Goal: Find specific page/section: Find specific page/section

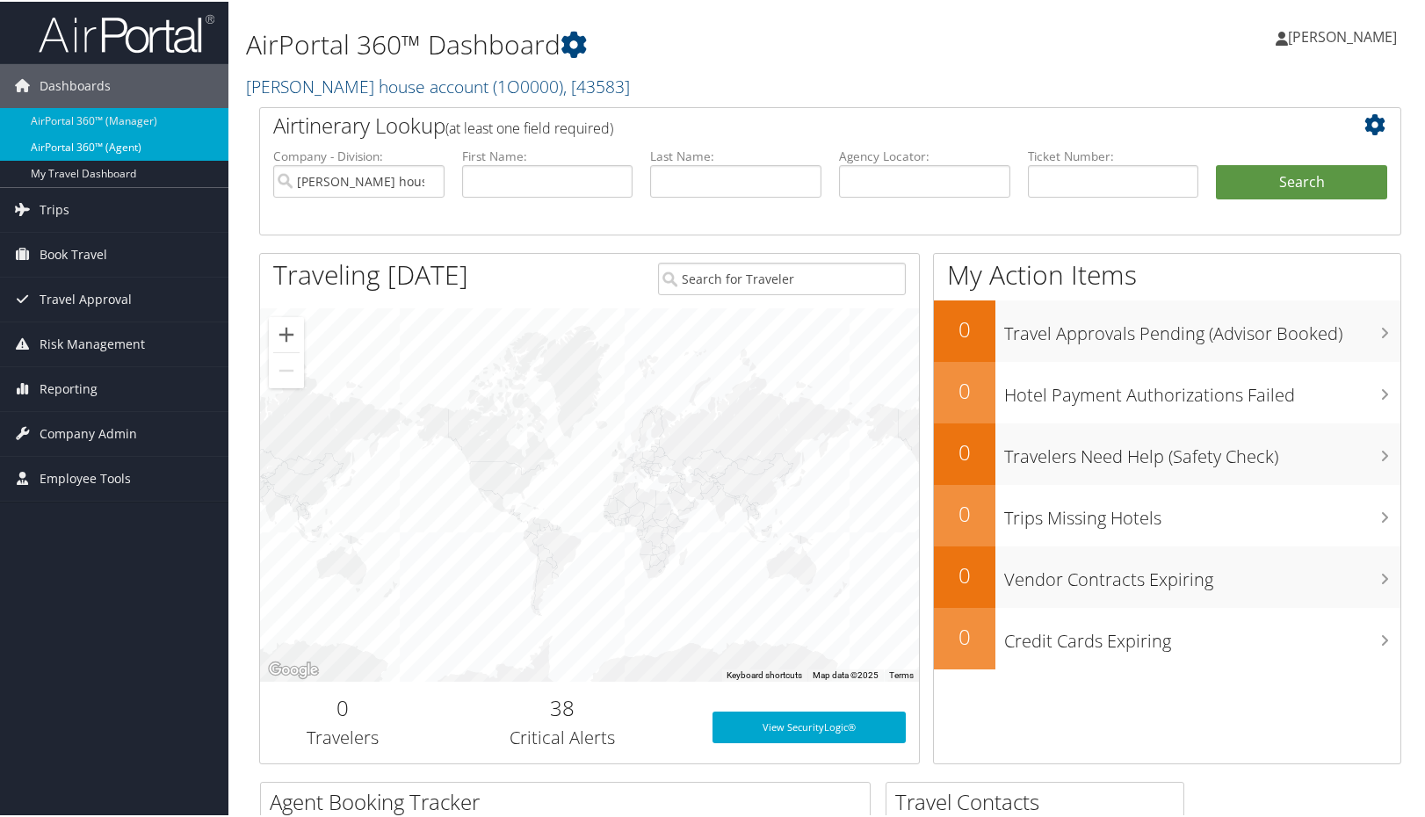
click at [124, 141] on link "AirPortal 360™ (Agent)" at bounding box center [114, 146] width 228 height 26
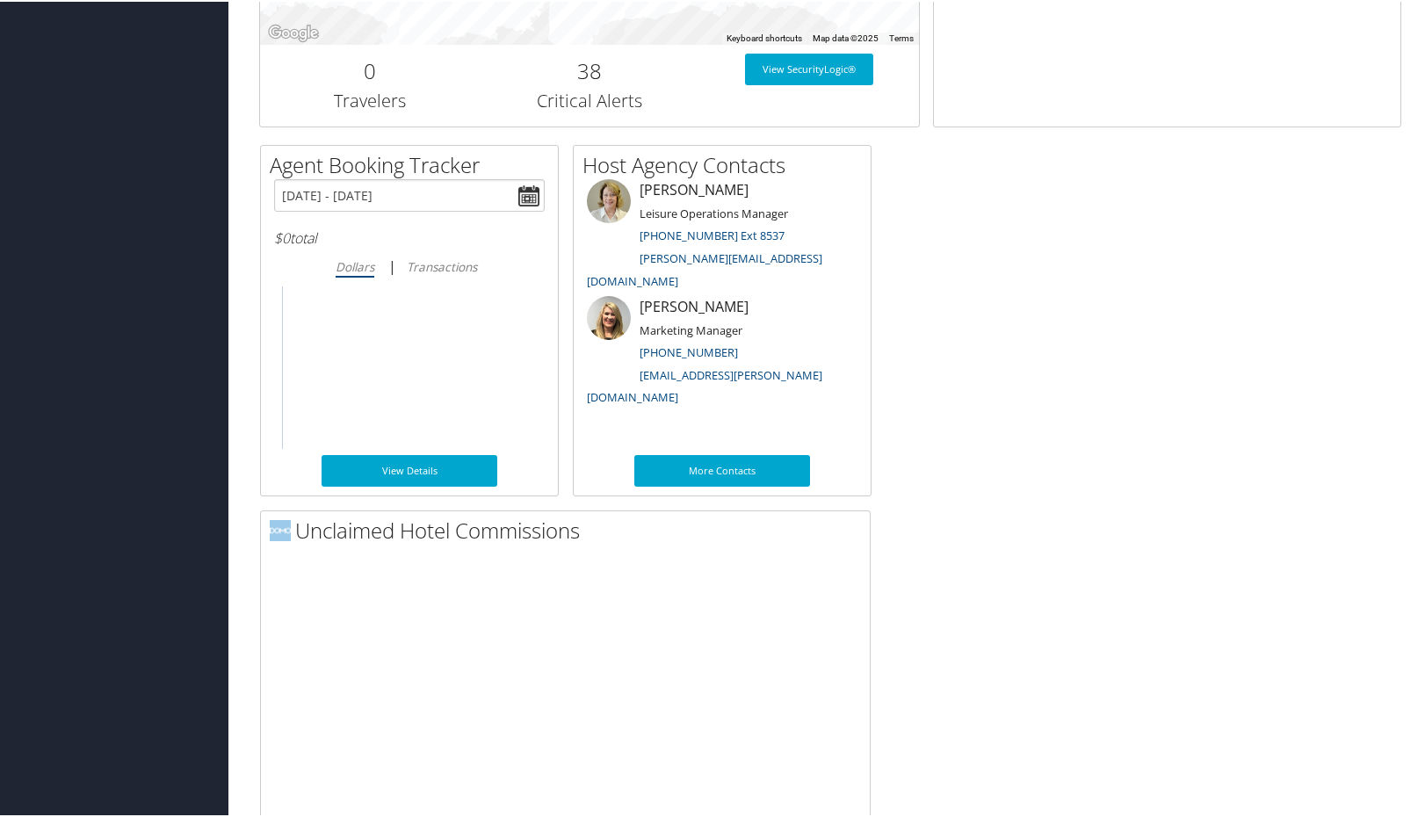
scroll to position [914, 0]
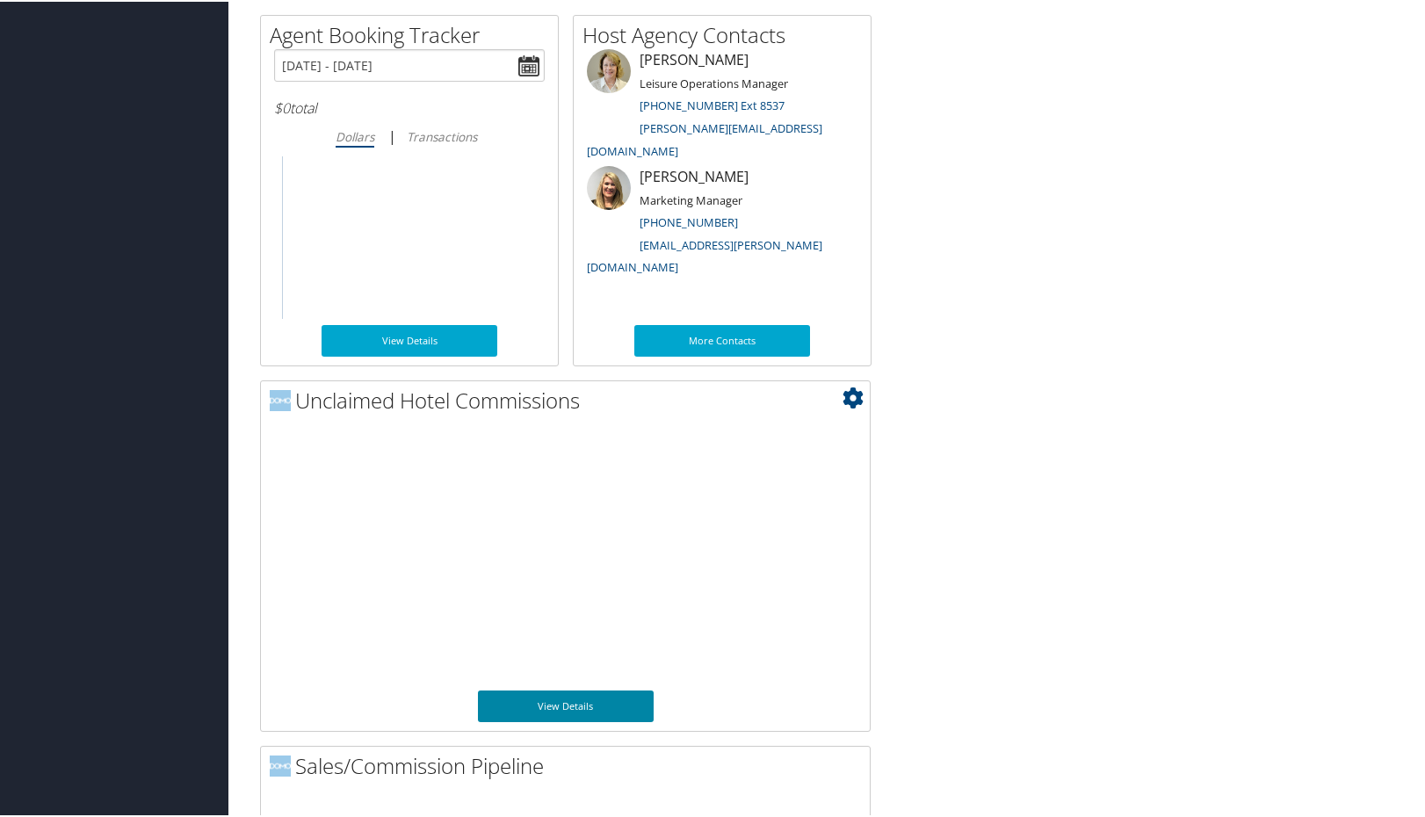
click at [531, 697] on link "View Details" at bounding box center [566, 705] width 176 height 32
